Goal: Communication & Community: Answer question/provide support

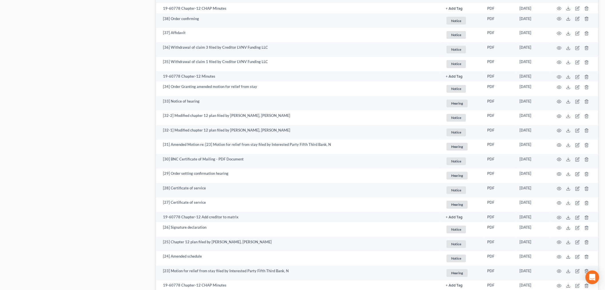
click at [115, 112] on div "Case Dashboard Payments Invoices Payments Payments Credit Report Client Profile" at bounding box center [78, 211] width 149 height 1171
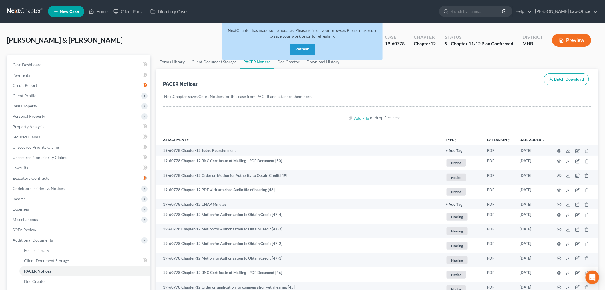
click at [40, 9] on link at bounding box center [25, 11] width 37 height 10
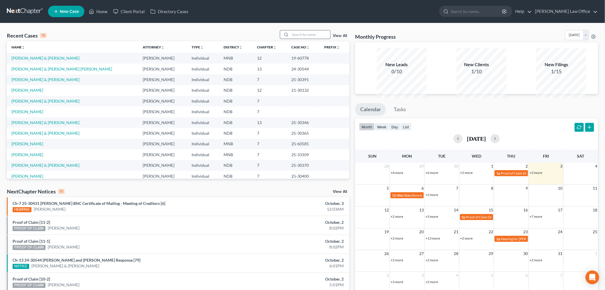
click at [302, 39] on input "search" at bounding box center [310, 34] width 40 height 8
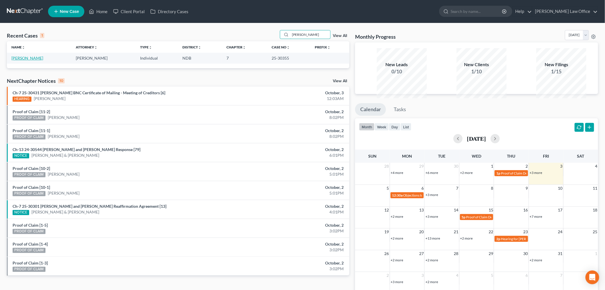
type input "ericka"
click at [37, 60] on link "[PERSON_NAME]" at bounding box center [27, 57] width 32 height 5
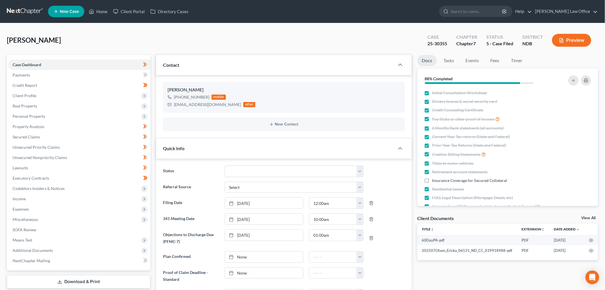
scroll to position [32, 0]
click at [106, 55] on div "Olsen, Ericka Upgraded Case 25-30355 Chapter Chapter 7 Status 5 - Case Filed Di…" at bounding box center [303, 42] width 592 height 25
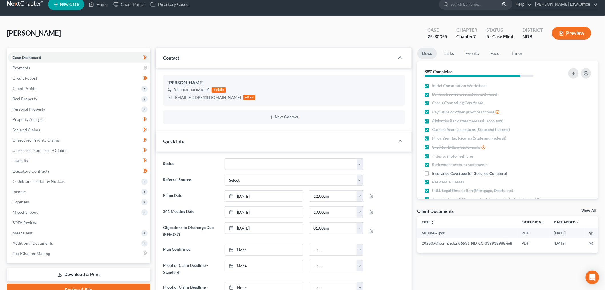
scroll to position [0, 0]
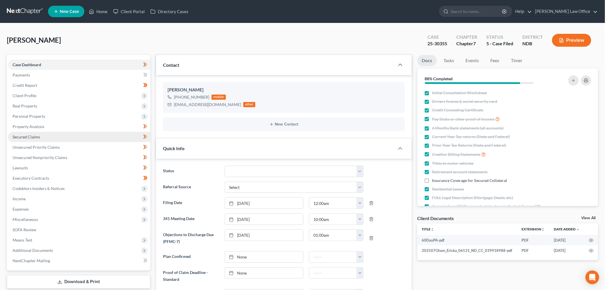
click at [40, 139] on span "Secured Claims" at bounding box center [26, 136] width 27 height 5
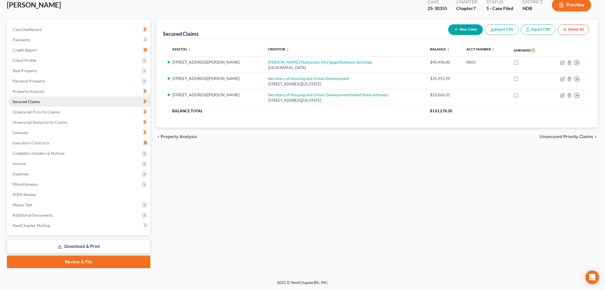
scroll to position [115, 0]
click at [52, 179] on span "Miscellaneous" at bounding box center [79, 184] width 142 height 10
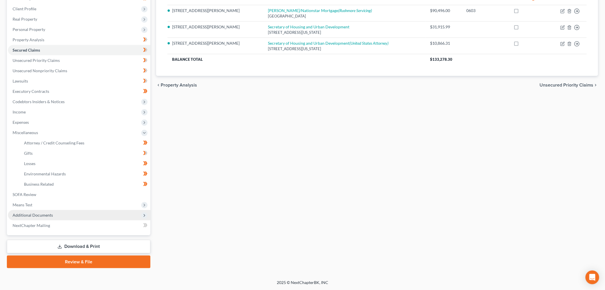
click at [39, 217] on span "Additional Documents" at bounding box center [33, 214] width 40 height 5
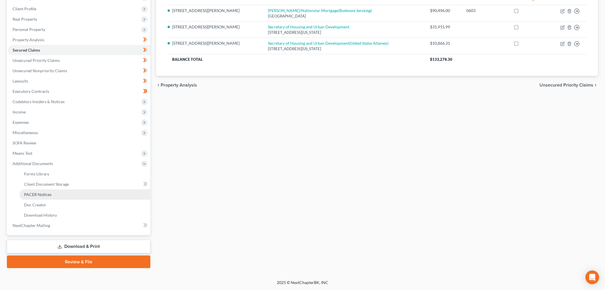
click at [51, 197] on span "PACER Notices" at bounding box center [37, 194] width 27 height 5
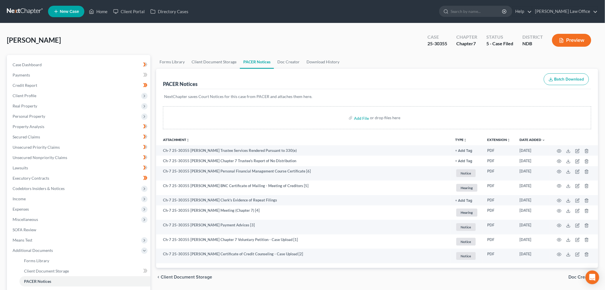
click at [27, 12] on link at bounding box center [25, 11] width 37 height 10
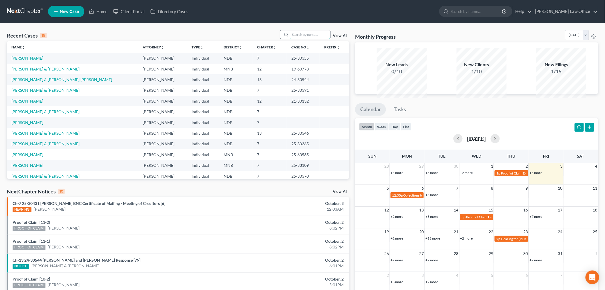
click at [290, 39] on input "search" at bounding box center [310, 34] width 40 height 8
type input "hove"
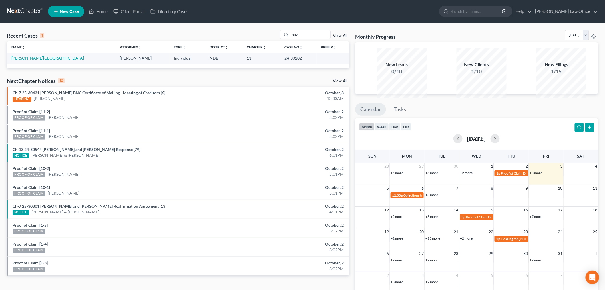
click at [27, 60] on link "[PERSON_NAME][GEOGRAPHIC_DATA]" at bounding box center [47, 57] width 73 height 5
select select "6"
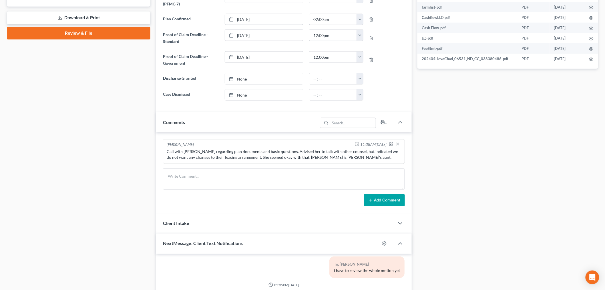
scroll to position [533, 0]
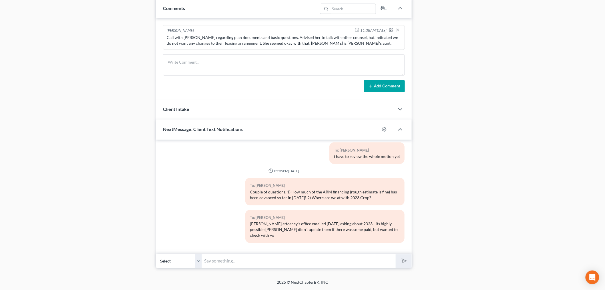
click at [276, 255] on input "text" at bounding box center [299, 261] width 194 height 14
type input "[PERSON_NAME] - looking for an update on the 2023 crop and if you've paid Trust…"
click at [396, 254] on button "submit" at bounding box center [404, 260] width 16 height 13
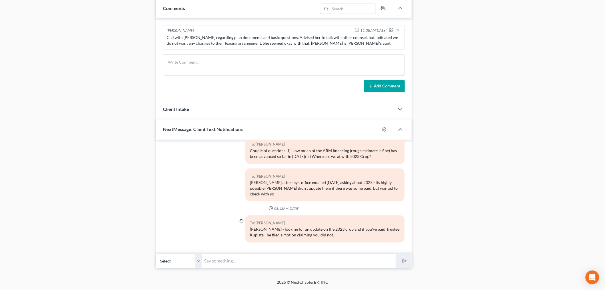
scroll to position [11012, 0]
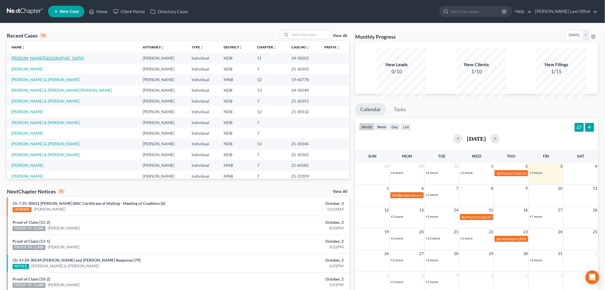
click at [30, 60] on link "[PERSON_NAME][GEOGRAPHIC_DATA]" at bounding box center [47, 57] width 73 height 5
select select "6"
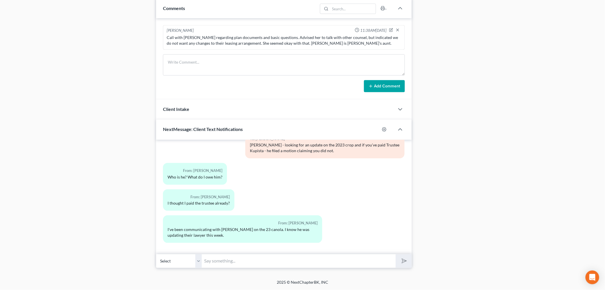
scroll to position [533, 0]
click at [247, 258] on input "text" at bounding box center [299, 261] width 194 height 14
click at [375, 258] on input "[PERSON_NAME] is the trustee for your personal case, Kupista is the trustee for…" at bounding box center [299, 261] width 194 height 14
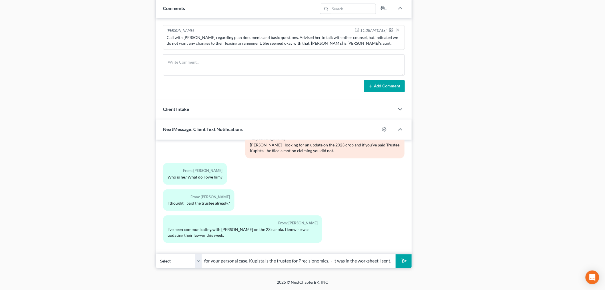
scroll to position [0, 120]
type input "[PERSON_NAME] is the trustee for your personal case, Kupista is the trustee for…"
click at [396, 254] on button "submit" at bounding box center [404, 260] width 16 height 13
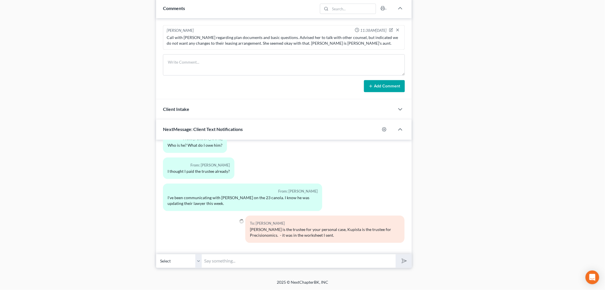
scroll to position [11157, 0]
click at [249, 255] on input "text" at bounding box center [299, 261] width 194 height 14
type input "His address & amount is in the worksheet - I can resend if needed."
click at [396, 254] on button "submit" at bounding box center [404, 260] width 16 height 13
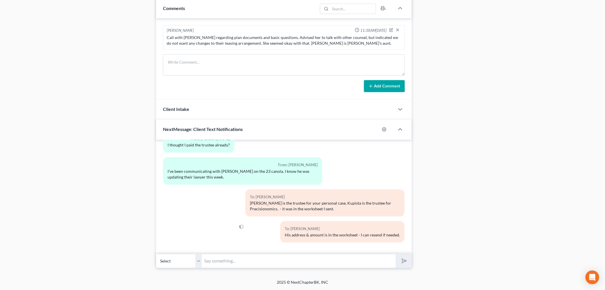
scroll to position [11196, 0]
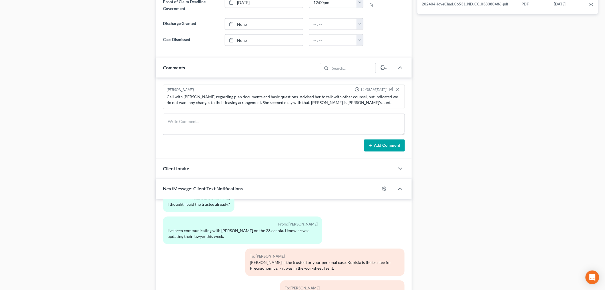
scroll to position [280, 0]
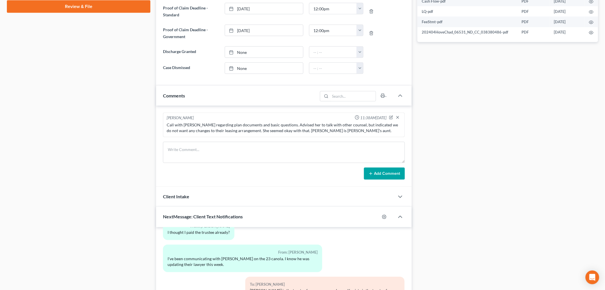
click at [38, 184] on div "Case Dashboard Payments Invoices Payments Payments Credit Report Client Profile" at bounding box center [78, 65] width 149 height 580
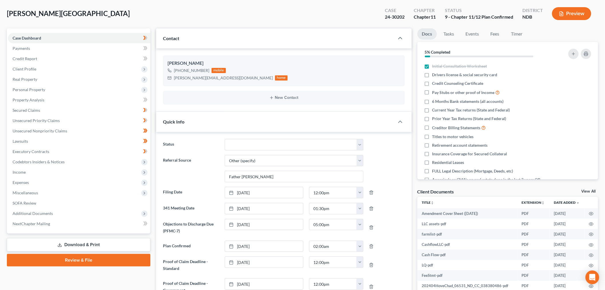
scroll to position [0, 0]
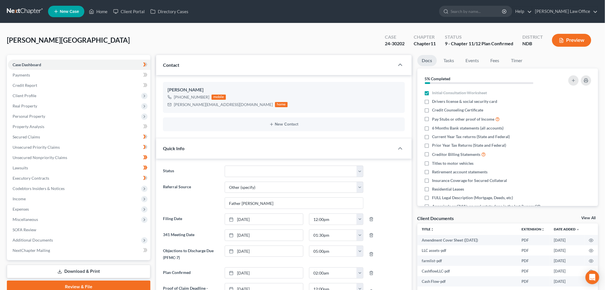
click at [33, 13] on link at bounding box center [25, 11] width 37 height 10
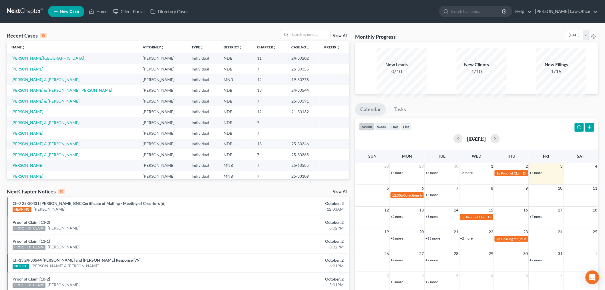
click at [35, 60] on link "[PERSON_NAME][GEOGRAPHIC_DATA]" at bounding box center [47, 57] width 73 height 5
select select "6"
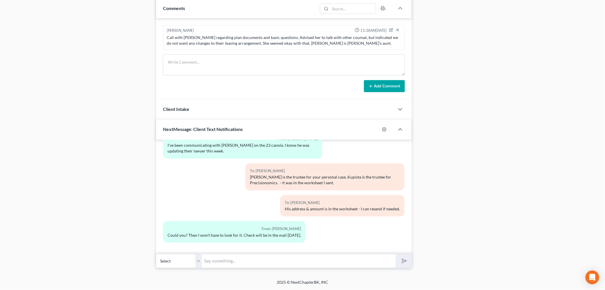
scroll to position [533, 0]
click at [288, 254] on input "text" at bounding box center [299, 261] width 194 height 14
type input "will do. We also need to get a deal with CHS in writing. I'd like to get that d…"
click at [396, 254] on button "submit" at bounding box center [404, 260] width 16 height 13
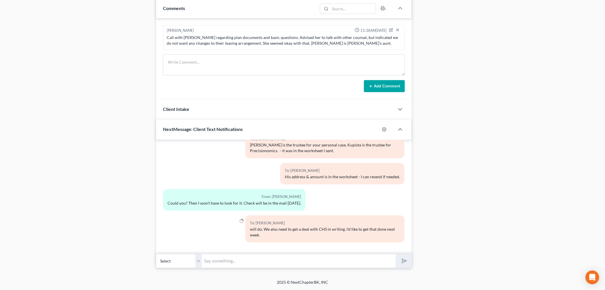
scroll to position [11276, 0]
